Goal: Task Accomplishment & Management: Manage account settings

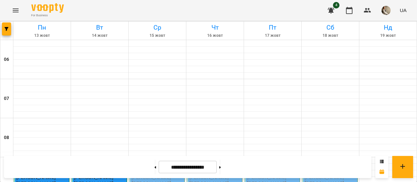
scroll to position [498, 0]
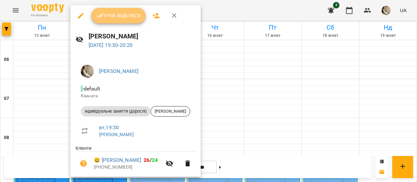
click at [132, 21] on button "Урок відбувся" at bounding box center [118, 16] width 55 height 16
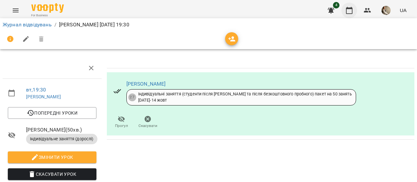
click at [350, 13] on icon "button" at bounding box center [349, 10] width 7 height 7
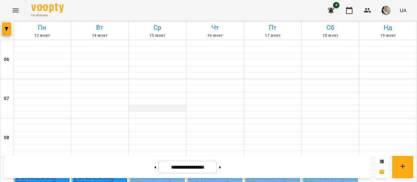
scroll to position [69, 0]
click at [155, 170] on button at bounding box center [156, 167] width 2 height 14
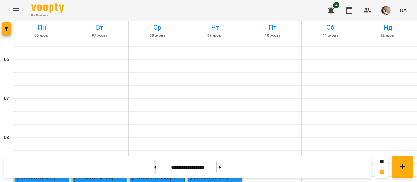
click at [155, 170] on button at bounding box center [156, 167] width 2 height 14
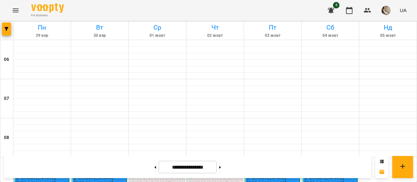
scroll to position [226, 0]
click at [155, 169] on button at bounding box center [156, 167] width 2 height 14
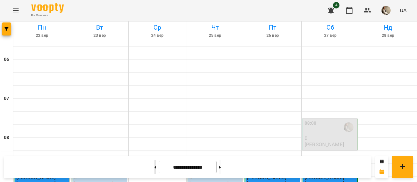
click at [155, 169] on button at bounding box center [156, 167] width 2 height 14
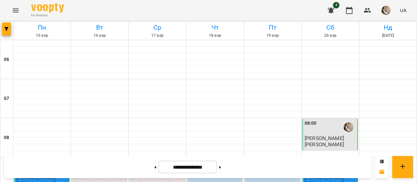
scroll to position [222, 0]
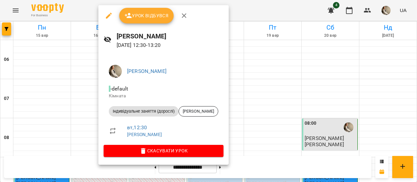
click at [282, 113] on div at bounding box center [208, 91] width 417 height 182
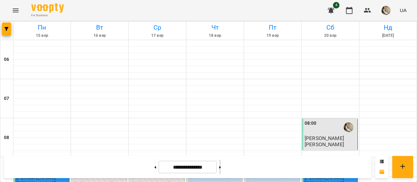
click at [221, 167] on button at bounding box center [220, 167] width 2 height 14
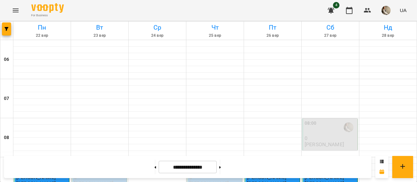
scroll to position [200, 0]
click at [221, 169] on button at bounding box center [220, 167] width 2 height 14
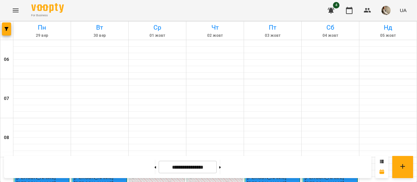
scroll to position [211, 0]
click at [221, 168] on icon at bounding box center [220, 167] width 2 height 3
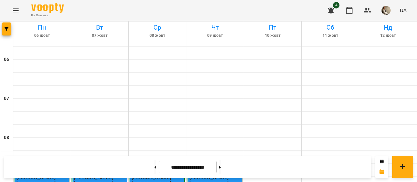
scroll to position [209, 0]
click at [221, 168] on button at bounding box center [220, 167] width 2 height 14
type input "**********"
